Goal: Task Accomplishment & Management: Manage account settings

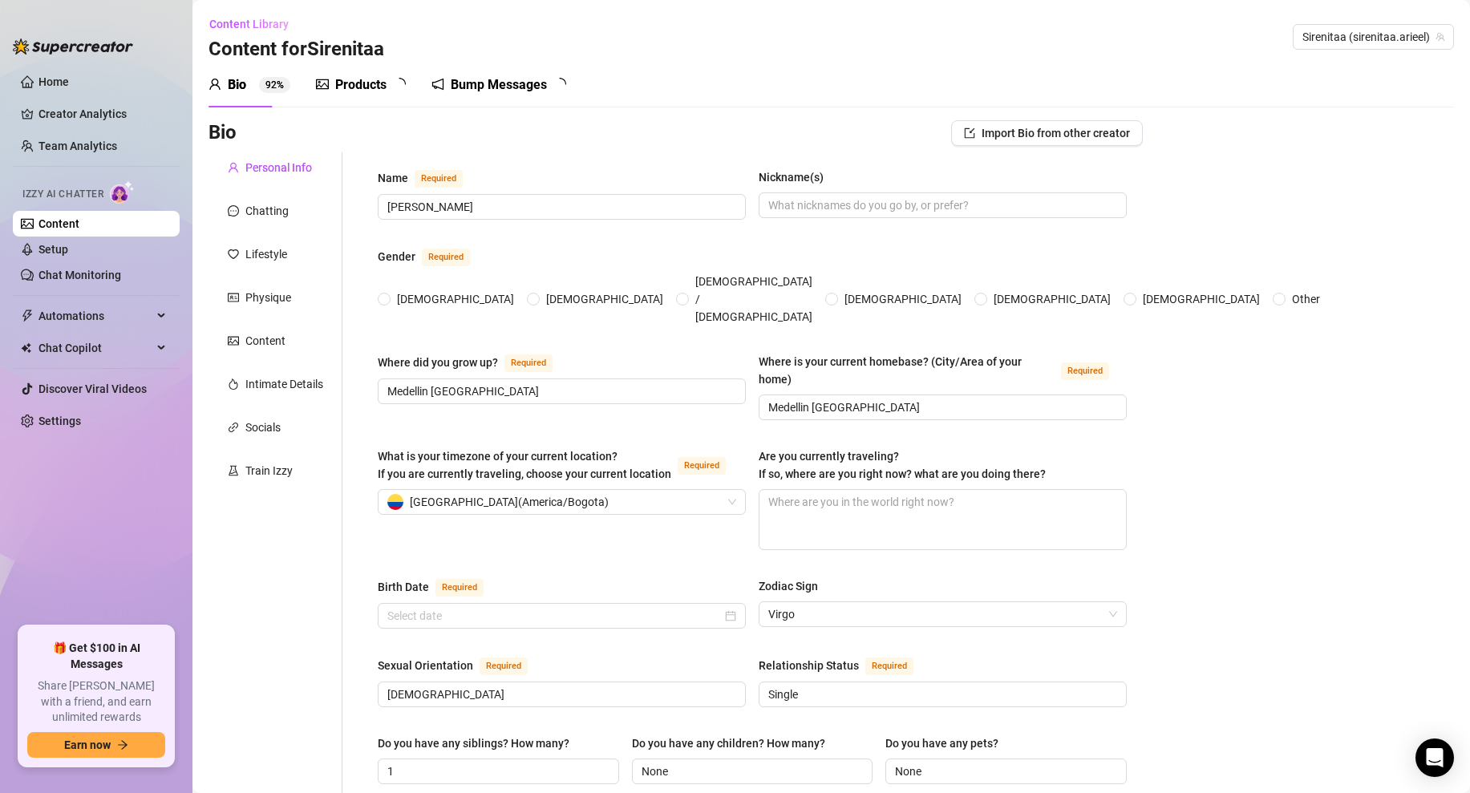
radio input "true"
type input "[DATE]"
click at [113, 116] on link "Creator Analytics" at bounding box center [102, 114] width 128 height 26
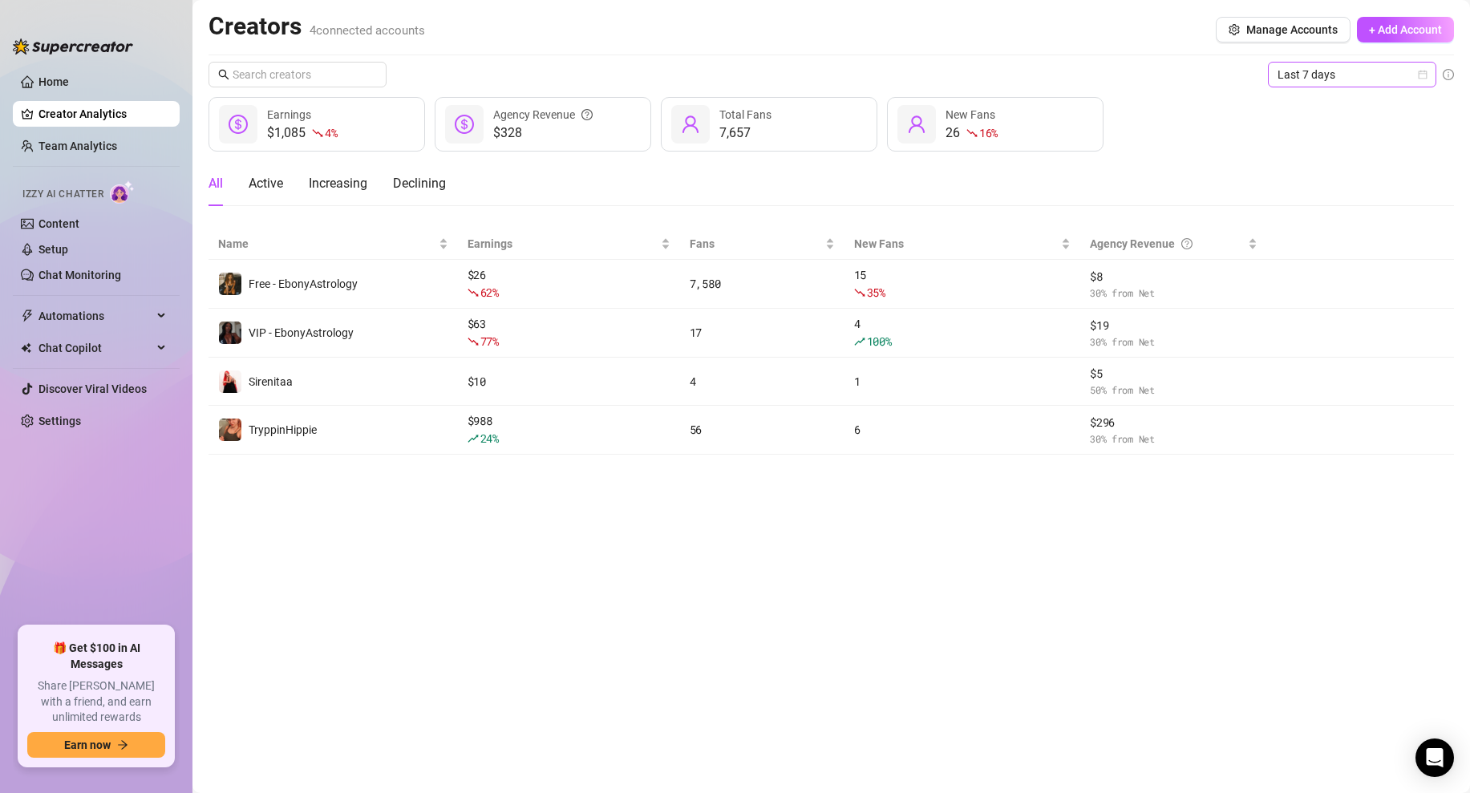
click at [1418, 73] on icon "calendar" at bounding box center [1423, 75] width 10 height 10
click at [1318, 203] on div "Custom date" at bounding box center [1352, 210] width 143 height 18
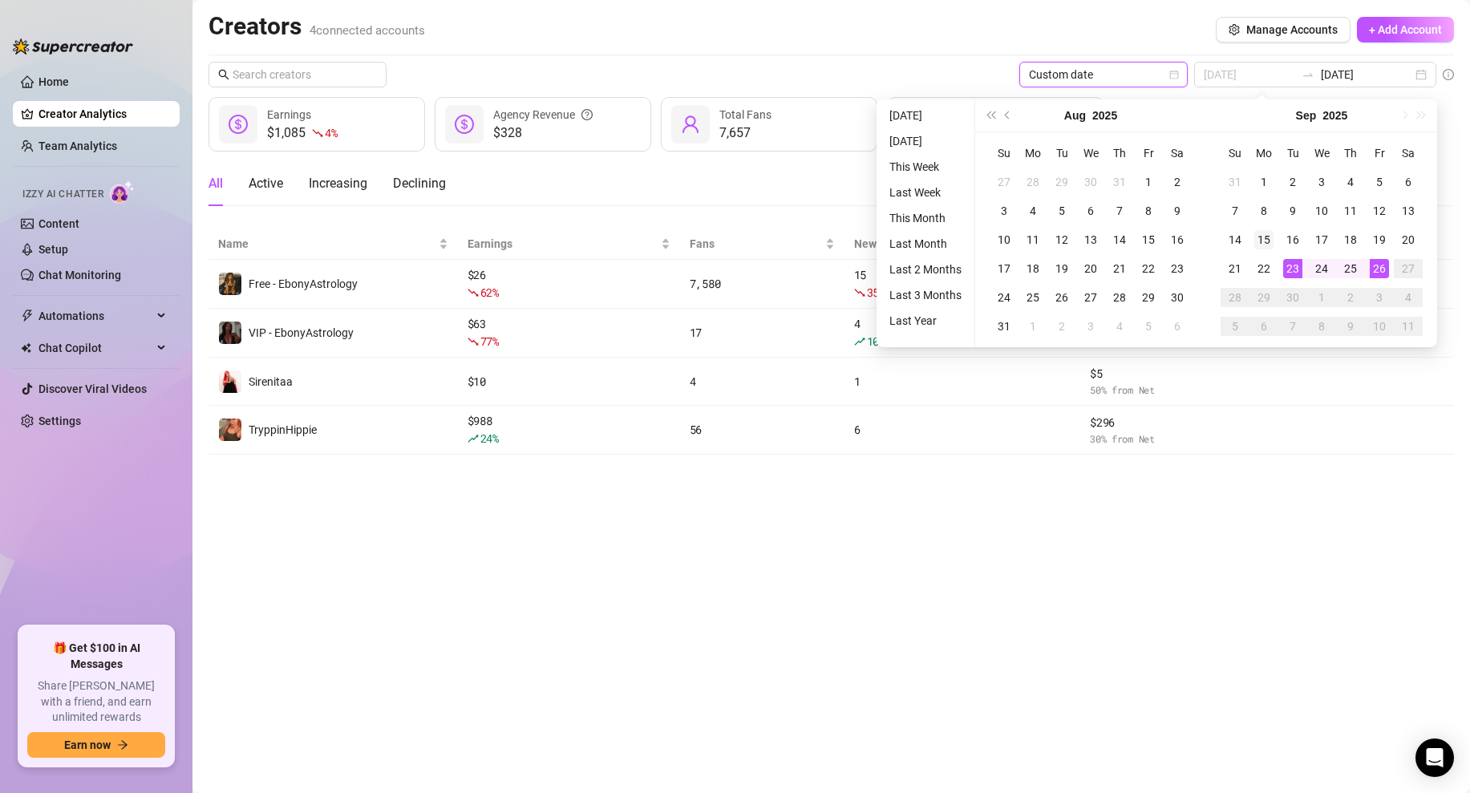
type input "[DATE]"
click at [1264, 245] on div "15" at bounding box center [1263, 239] width 19 height 19
type input "[DATE]"
click at [1376, 267] on div "26" at bounding box center [1379, 268] width 19 height 19
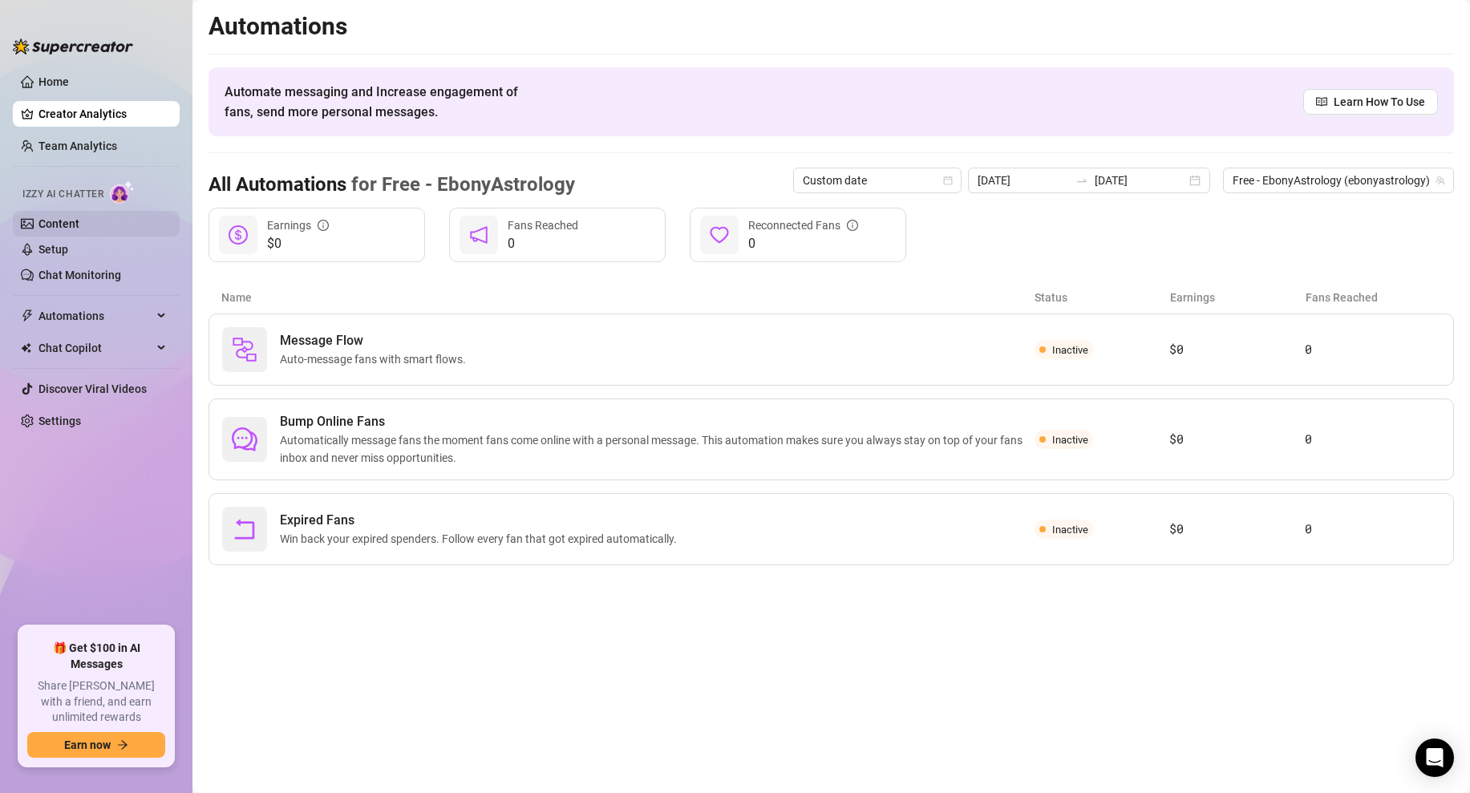
click at [79, 228] on link "Content" at bounding box center [58, 223] width 41 height 13
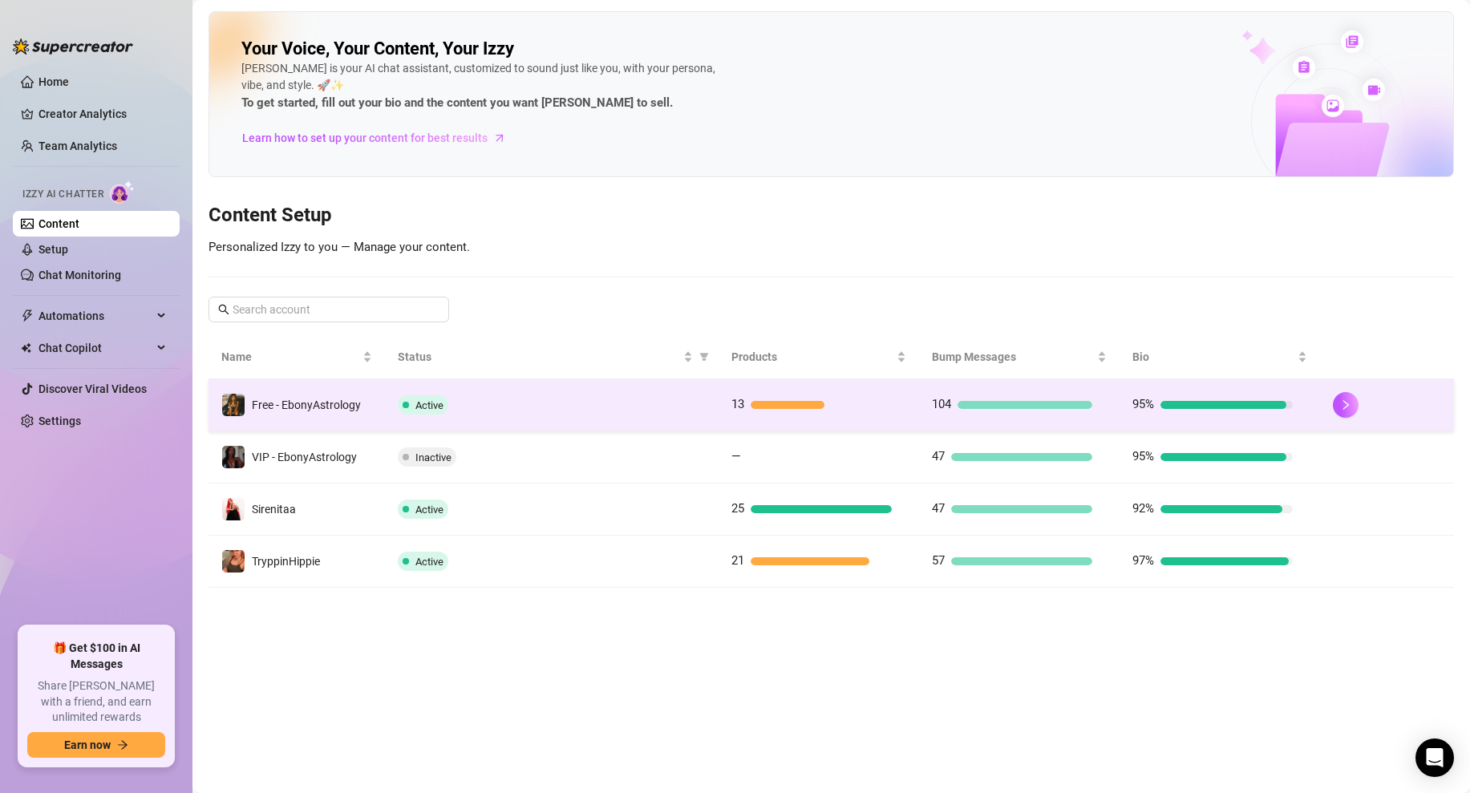
click at [535, 403] on div "Active" at bounding box center [552, 404] width 309 height 19
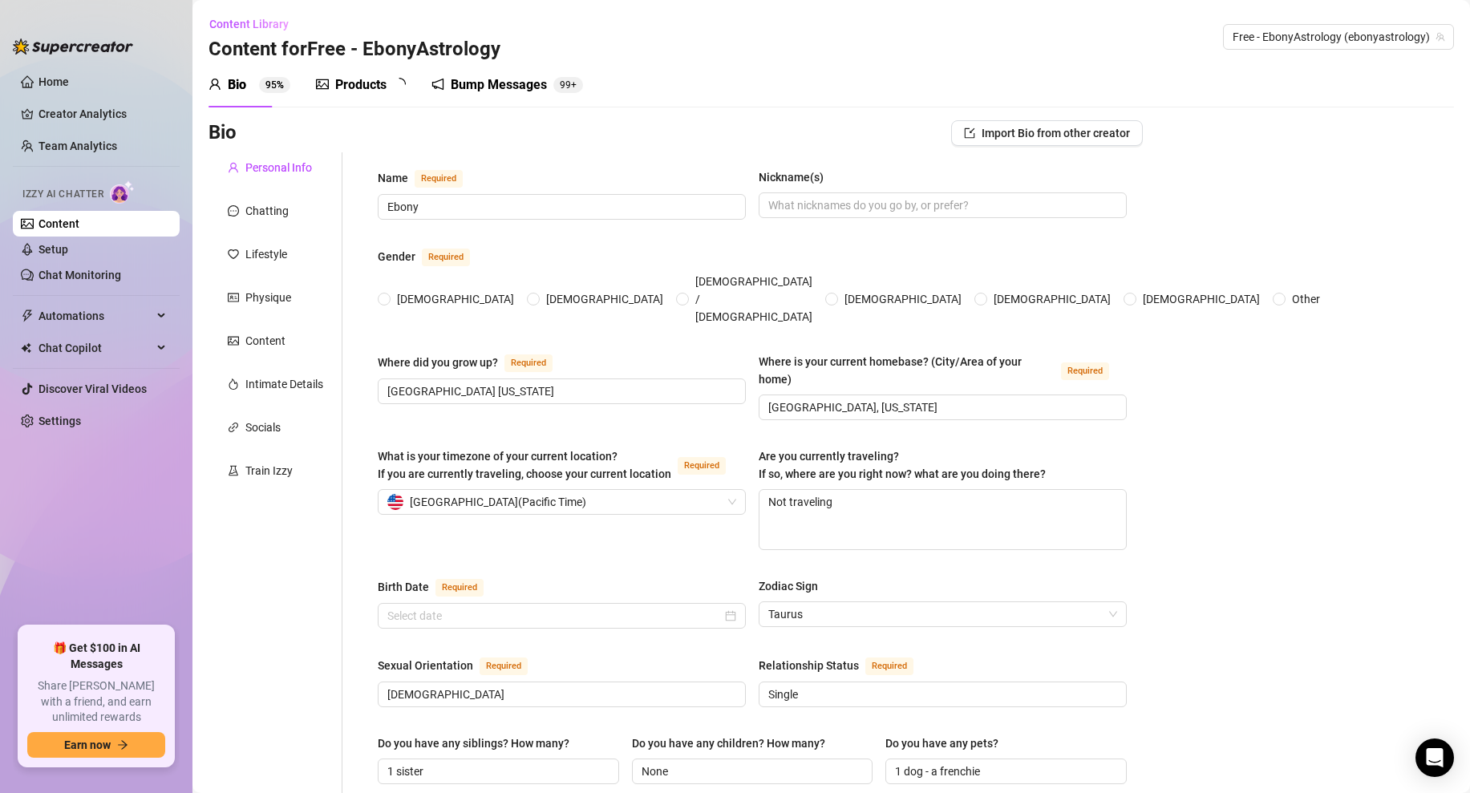
radio input "true"
type input "[DATE]"
click at [326, 93] on div at bounding box center [322, 84] width 13 height 19
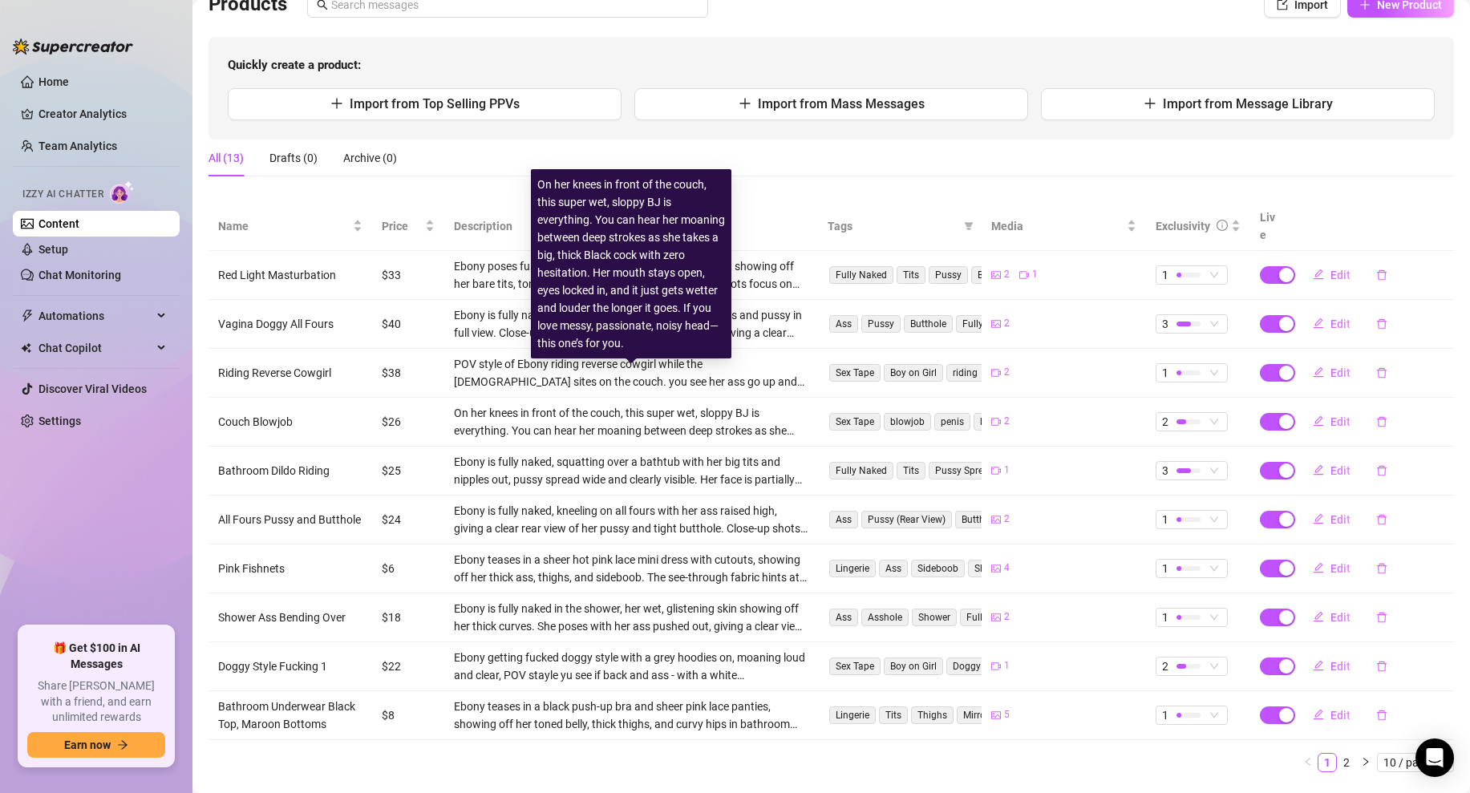
scroll to position [151, 0]
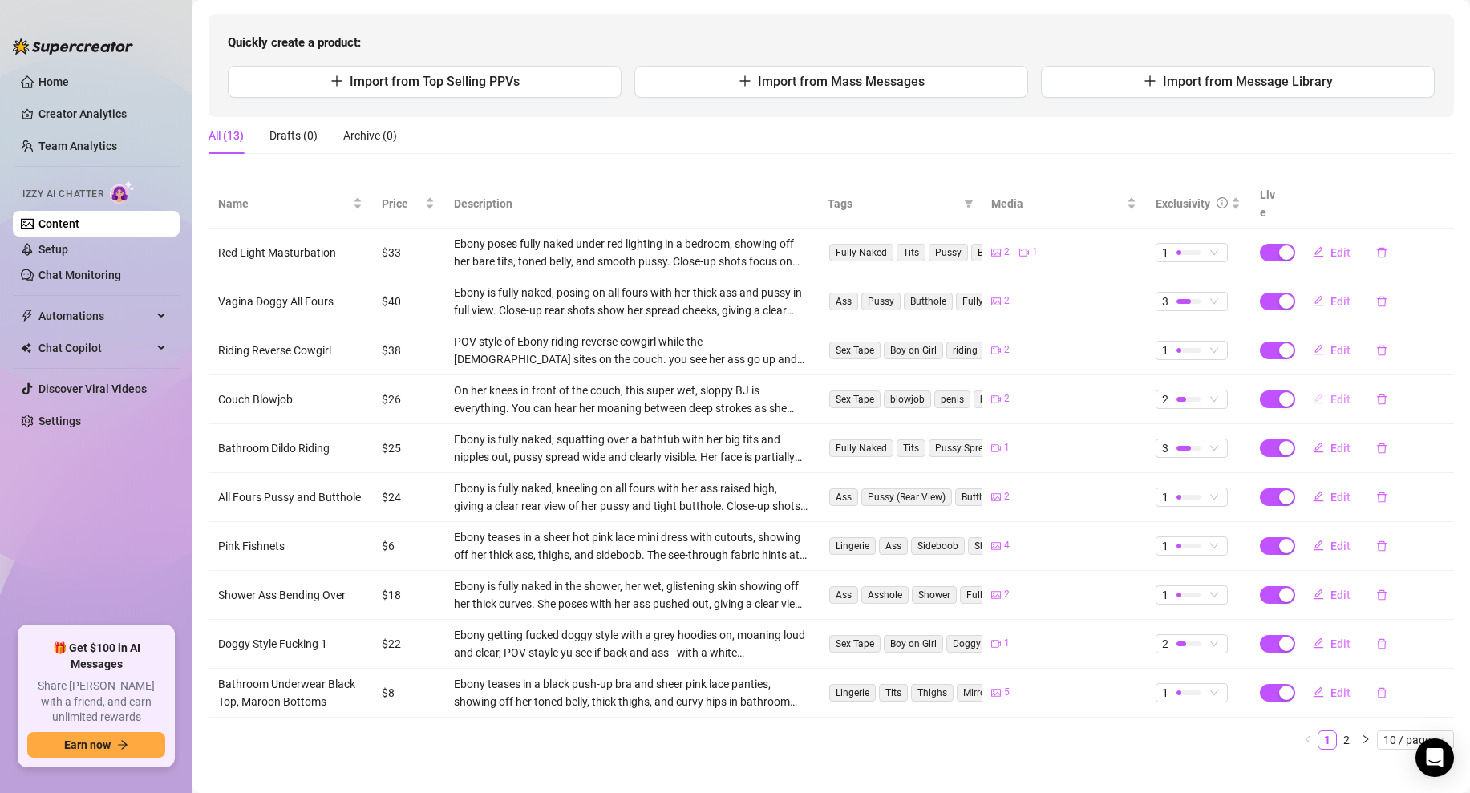
click at [1333, 393] on span "Edit" at bounding box center [1341, 399] width 20 height 13
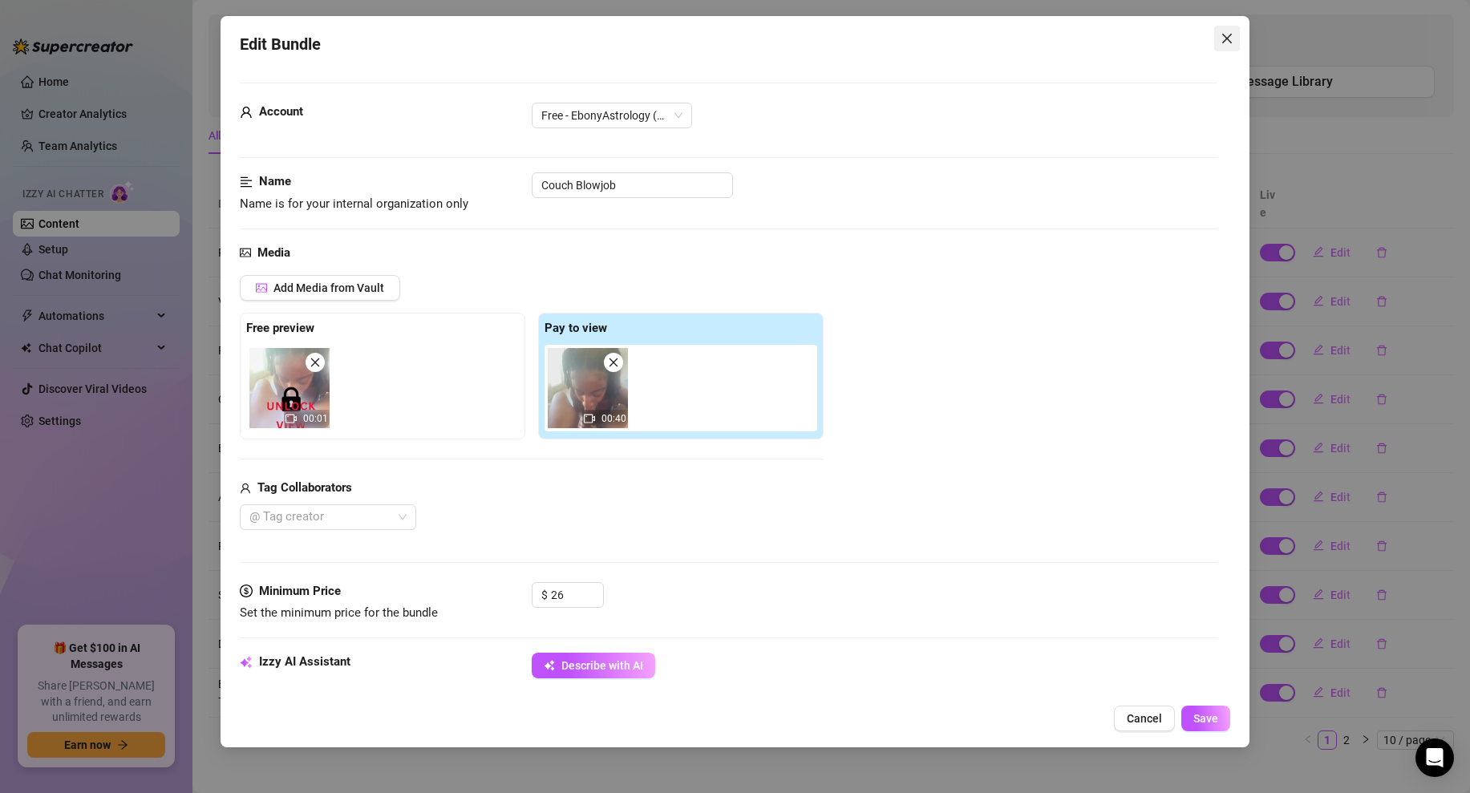
click at [1233, 42] on span "Close" at bounding box center [1227, 38] width 26 height 13
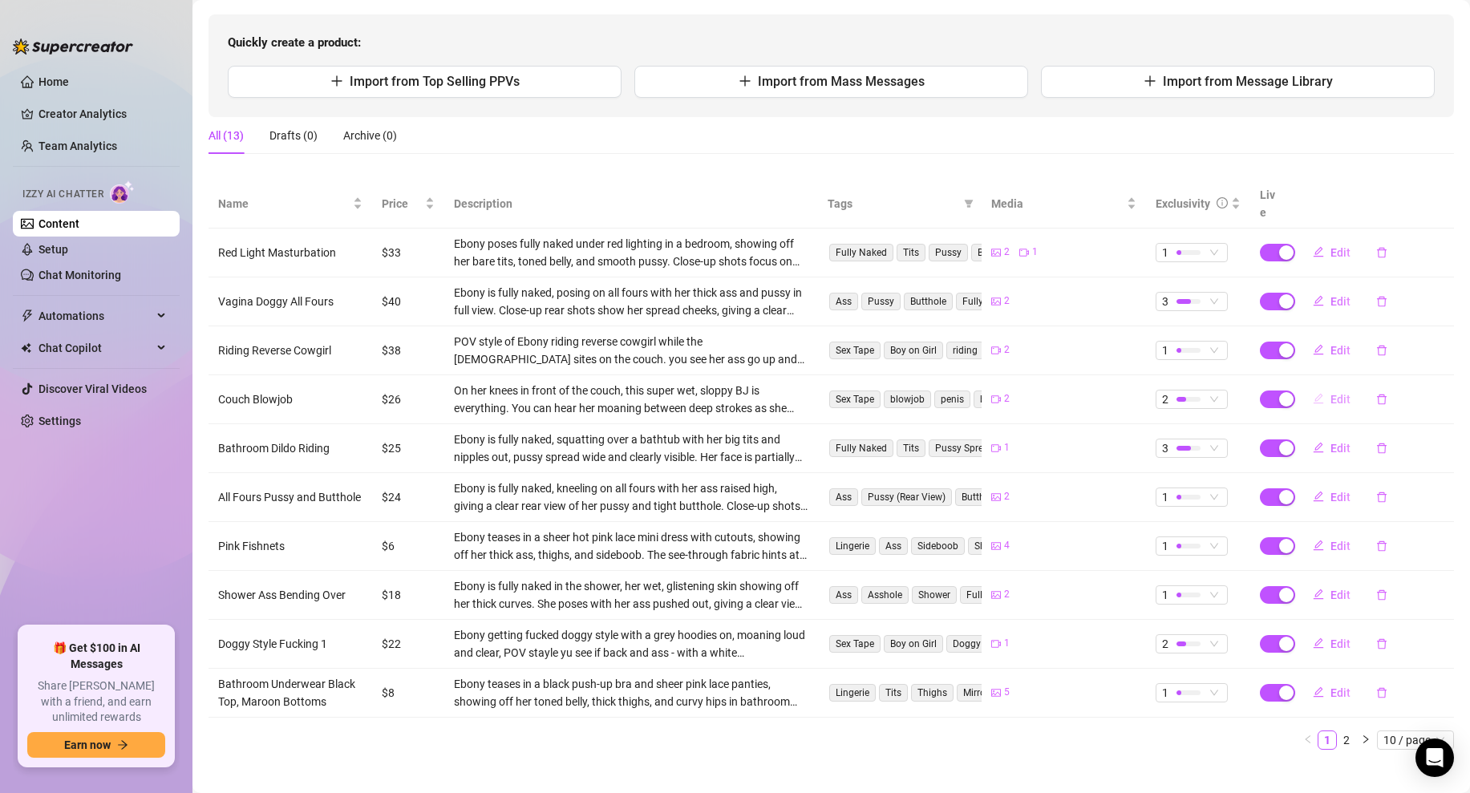
click at [1324, 387] on button "Edit" at bounding box center [1331, 400] width 63 height 26
type textarea "Sloppy. Wet. Loud. Just how you like it 😏🍆💦"
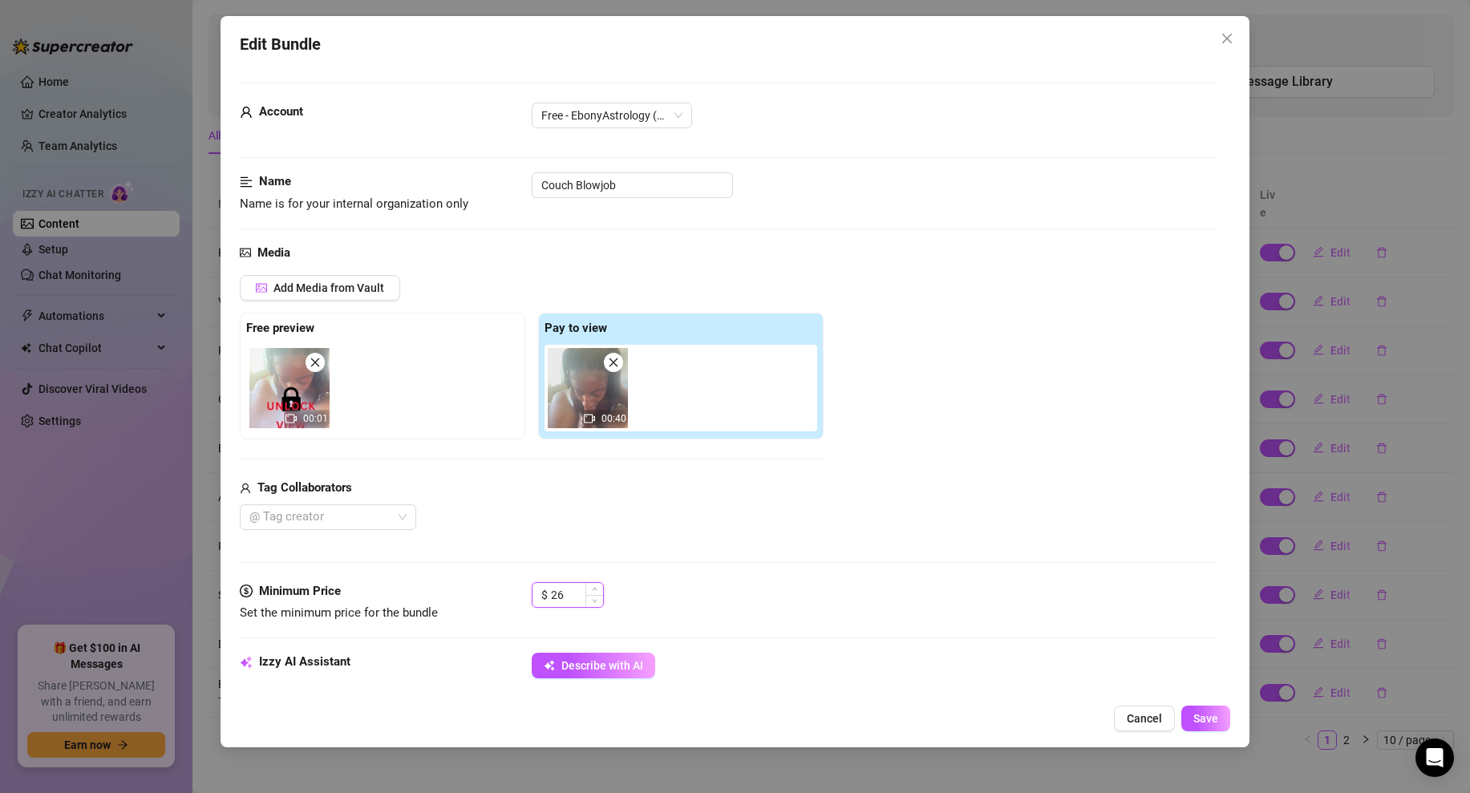
click at [560, 596] on input "26" at bounding box center [577, 595] width 52 height 24
click at [926, 654] on div "Describe with AI" at bounding box center [875, 666] width 686 height 26
click at [1231, 38] on icon "close" at bounding box center [1227, 38] width 13 height 13
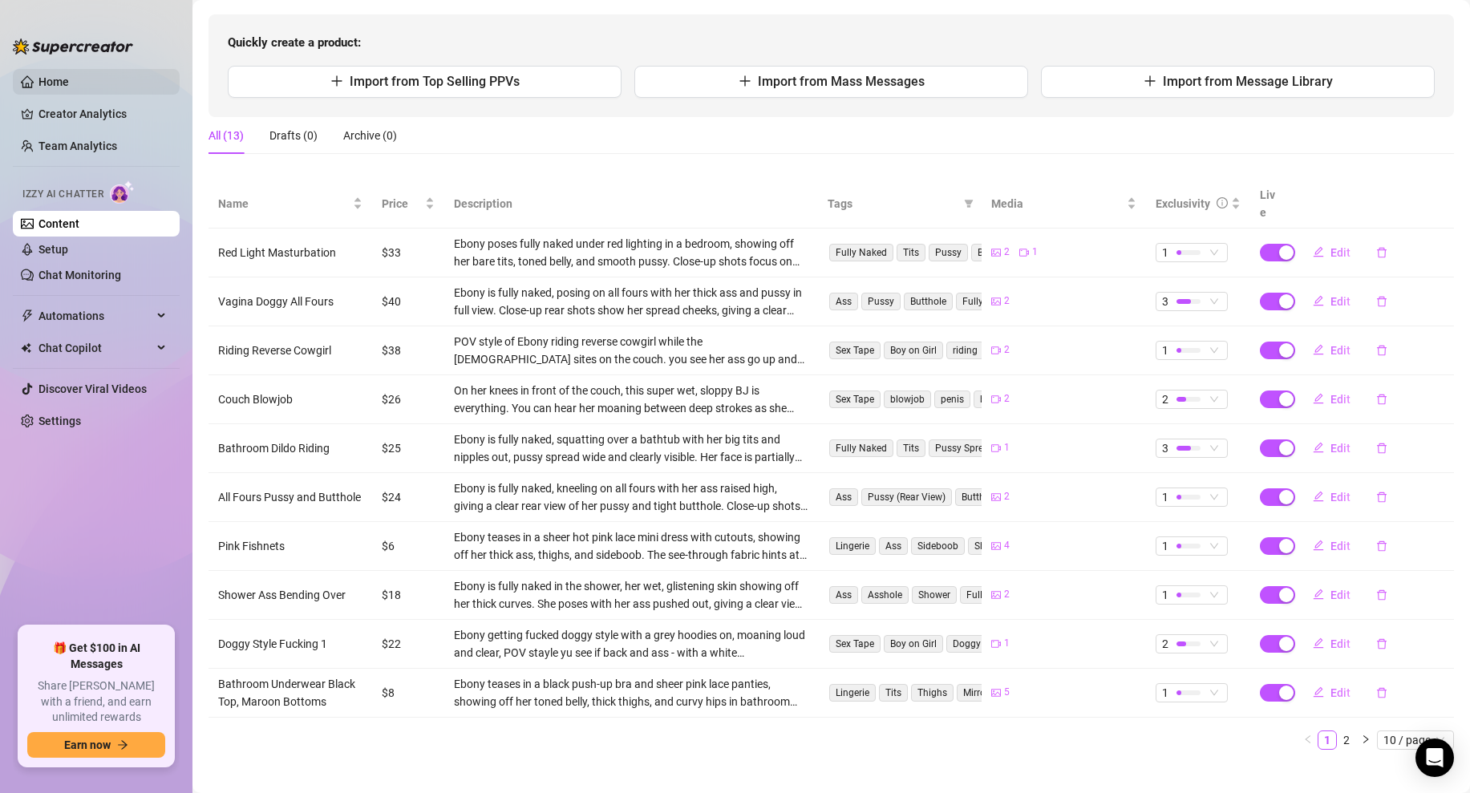
click at [69, 75] on link "Home" at bounding box center [53, 81] width 30 height 13
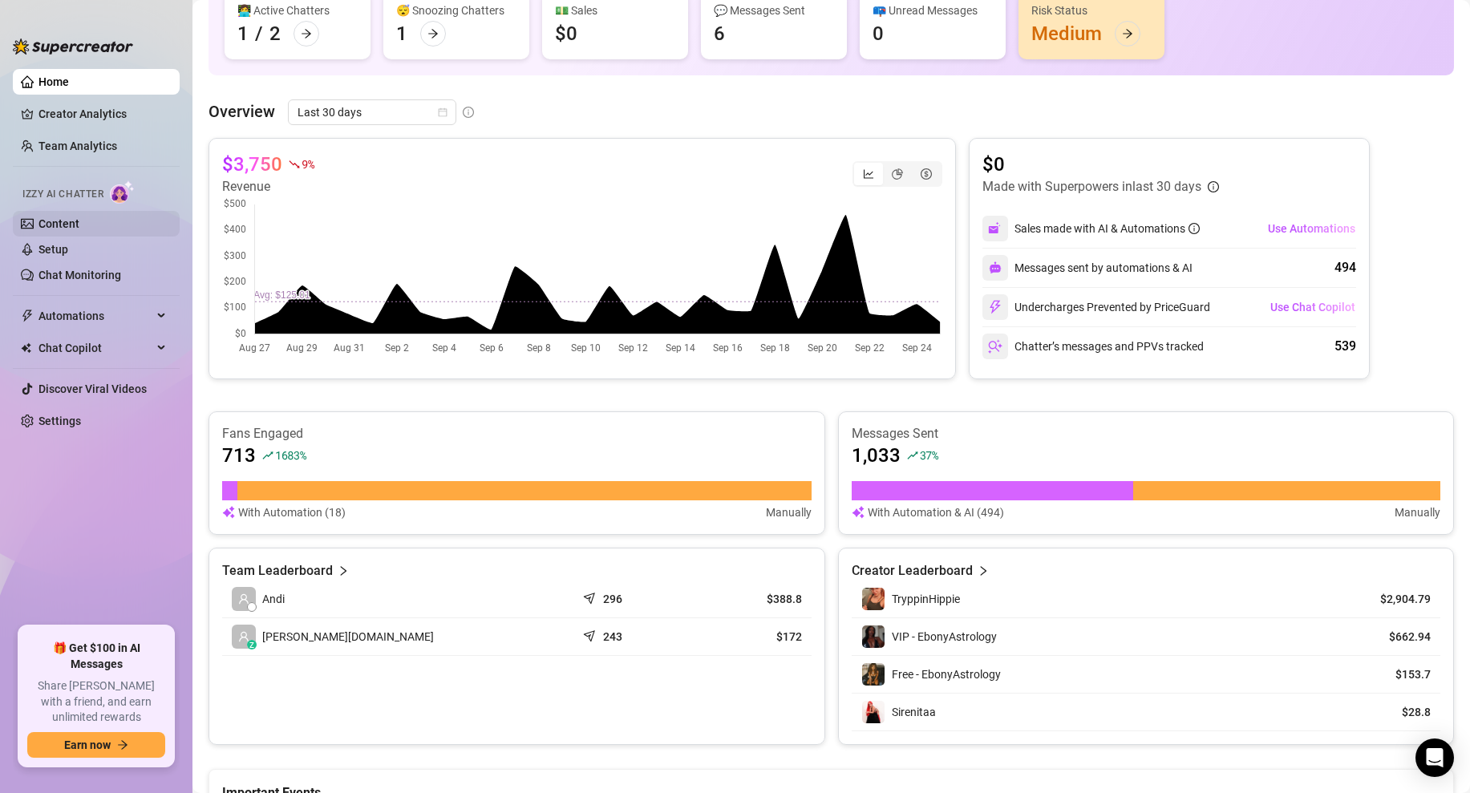
click at [70, 228] on link "Content" at bounding box center [58, 223] width 41 height 13
